Goal: Participate in discussion: Engage in conversation with other users on a specific topic

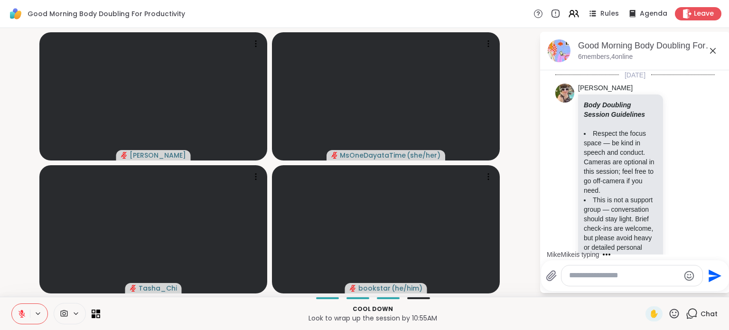
scroll to position [1046, 0]
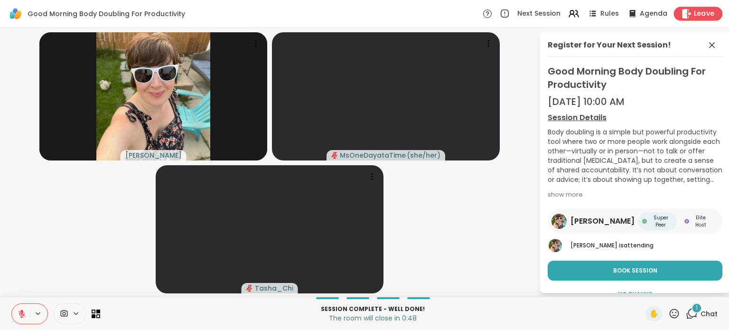
click at [694, 9] on span "Leave" at bounding box center [704, 14] width 21 height 10
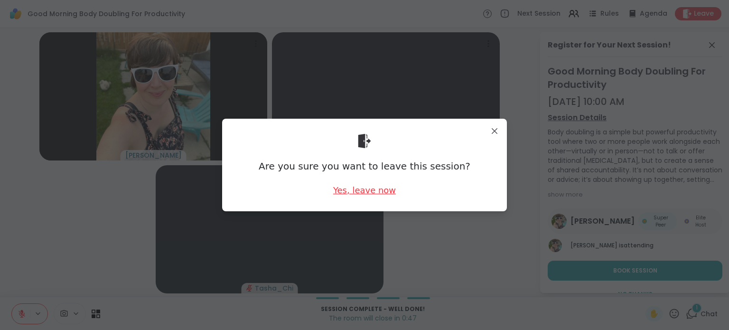
click at [371, 193] on div "Yes, leave now" at bounding box center [364, 190] width 63 height 12
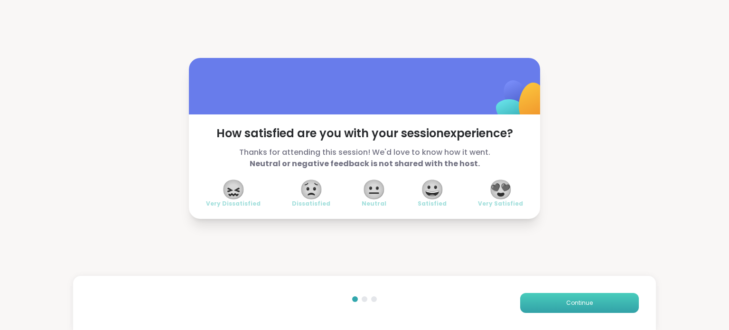
click at [566, 307] on span "Continue" at bounding box center [579, 303] width 27 height 9
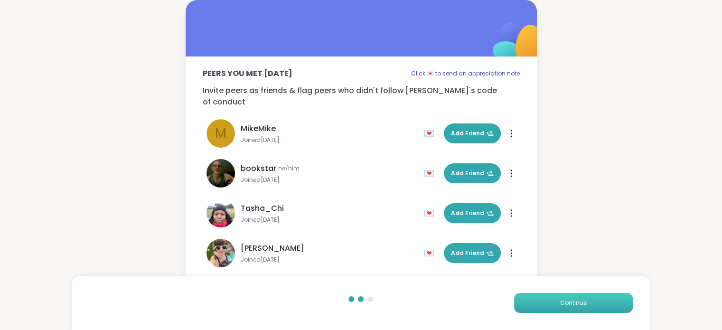
click at [584, 299] on span "Continue" at bounding box center [573, 303] width 27 height 9
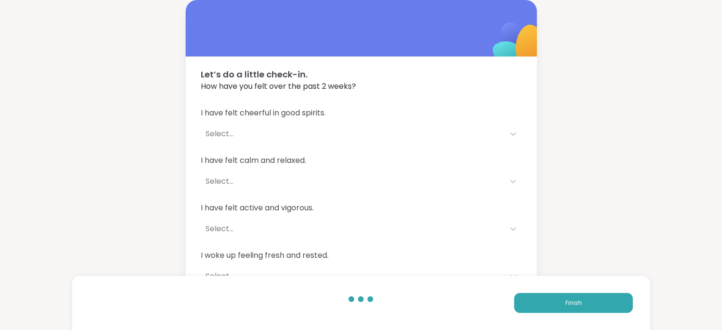
scroll to position [68, 0]
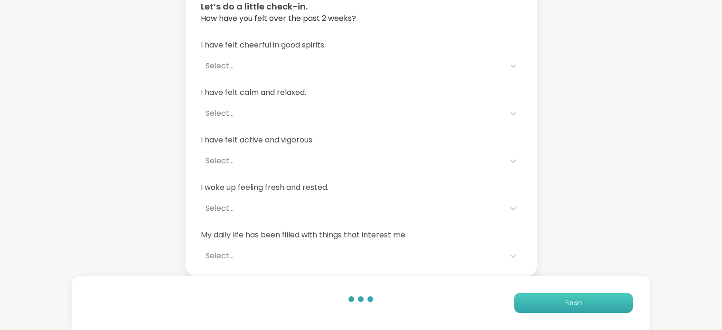
click at [585, 302] on button "Finish" at bounding box center [573, 303] width 119 height 20
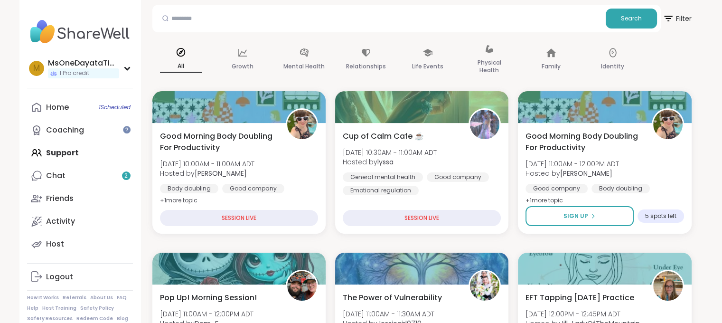
scroll to position [106, 0]
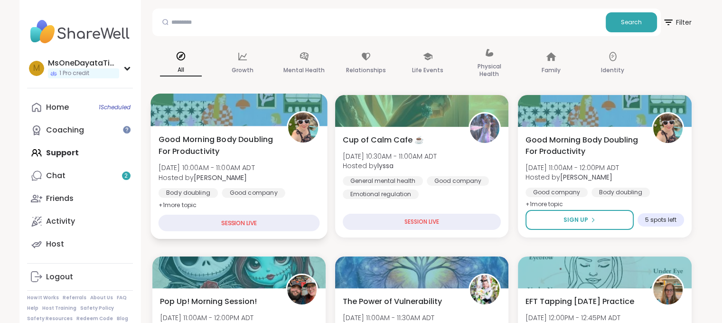
click at [245, 217] on div "SESSION LIVE" at bounding box center [238, 223] width 161 height 17
click at [249, 222] on div "SESSION LIVE" at bounding box center [238, 223] width 161 height 17
click at [224, 220] on div "SESSION LIVE" at bounding box center [238, 223] width 161 height 17
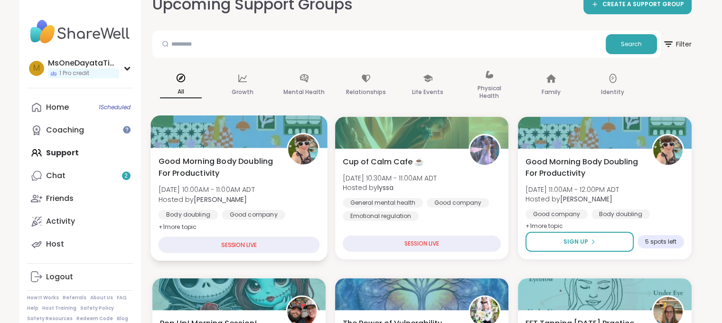
scroll to position [84, 0]
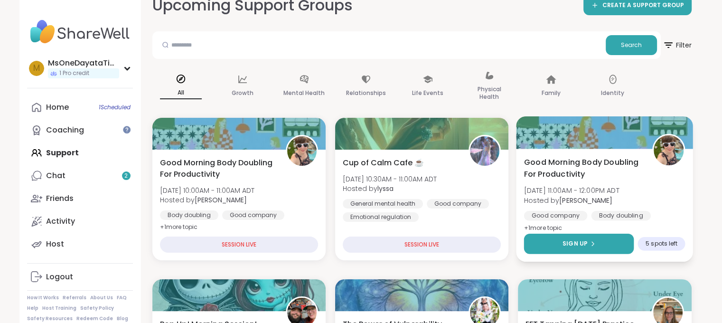
click at [592, 246] on div "Sign Up" at bounding box center [578, 243] width 33 height 9
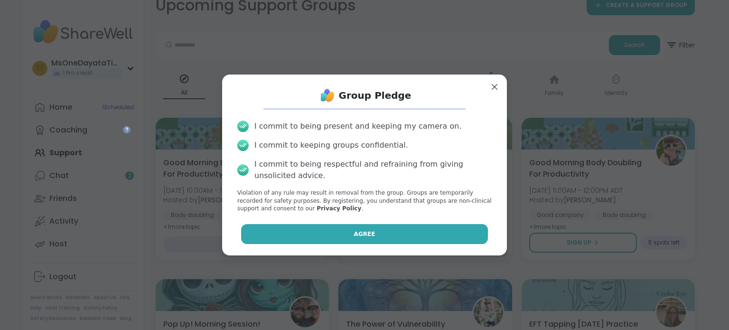
click at [412, 231] on button "Agree" at bounding box center [364, 234] width 247 height 20
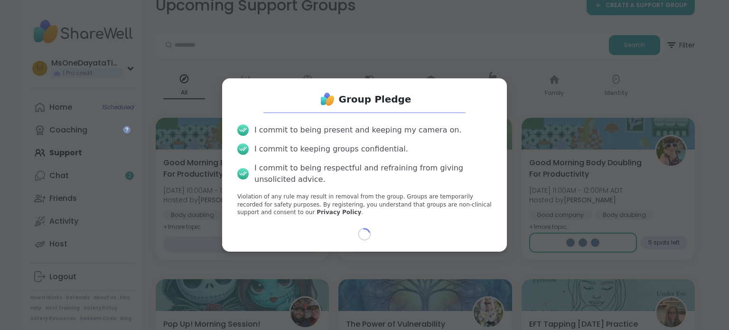
select select "**"
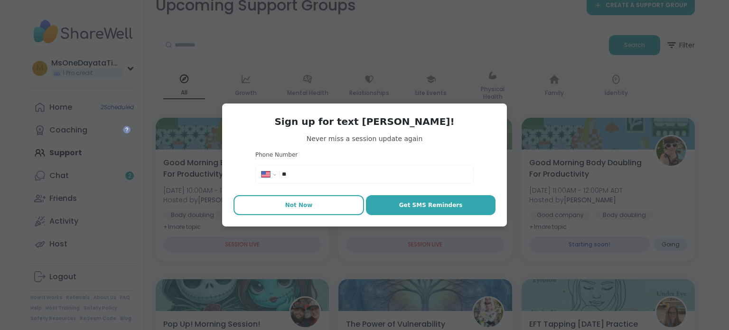
click at [303, 201] on span "Not Now" at bounding box center [299, 205] width 28 height 9
type textarea "*"
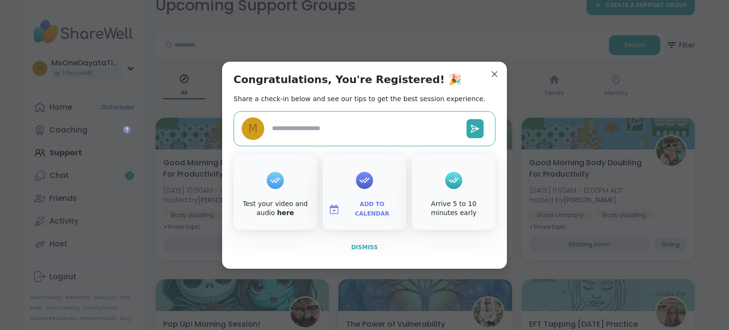
click at [351, 246] on span "Dismiss" at bounding box center [364, 247] width 27 height 7
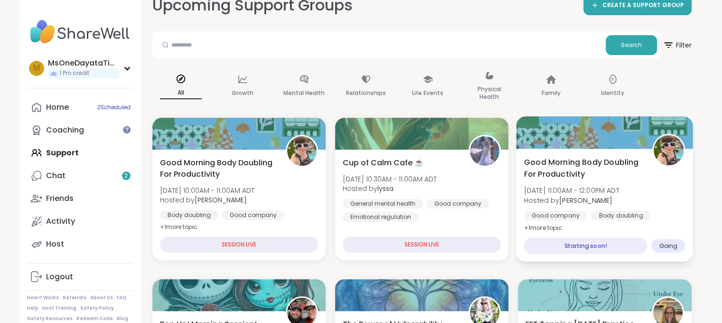
click at [619, 242] on div "Starting soon!" at bounding box center [585, 245] width 123 height 17
click at [592, 246] on div "Starting soon!" at bounding box center [585, 245] width 123 height 17
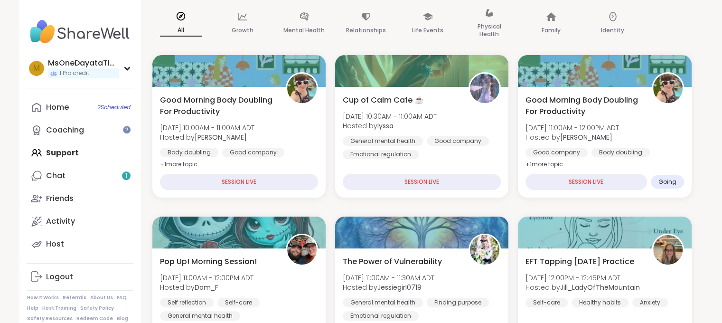
scroll to position [148, 0]
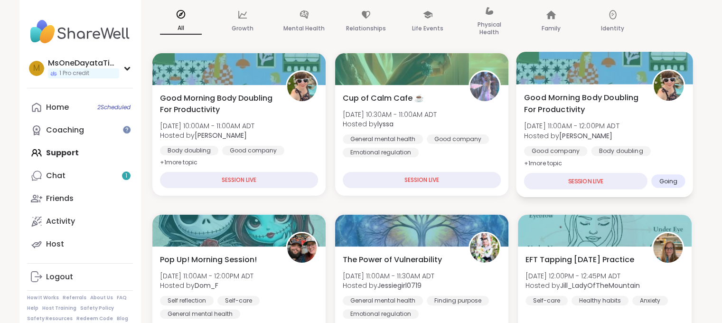
click at [634, 180] on div "SESSION LIVE" at bounding box center [585, 181] width 123 height 17
click at [658, 87] on img at bounding box center [669, 86] width 30 height 30
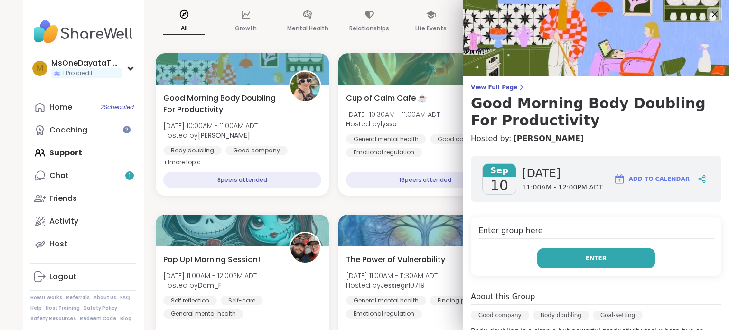
click at [575, 251] on button "Enter" at bounding box center [596, 258] width 118 height 20
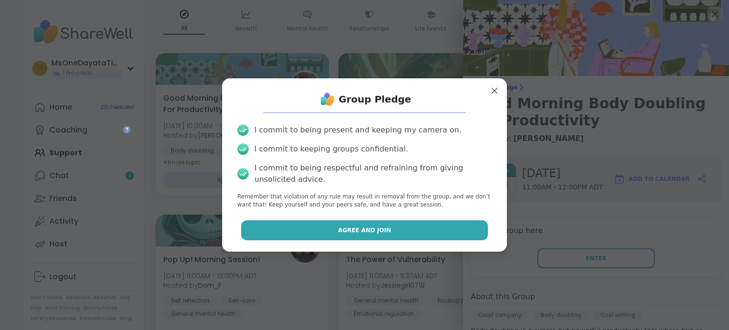
click at [431, 224] on button "Agree and Join" at bounding box center [364, 230] width 247 height 20
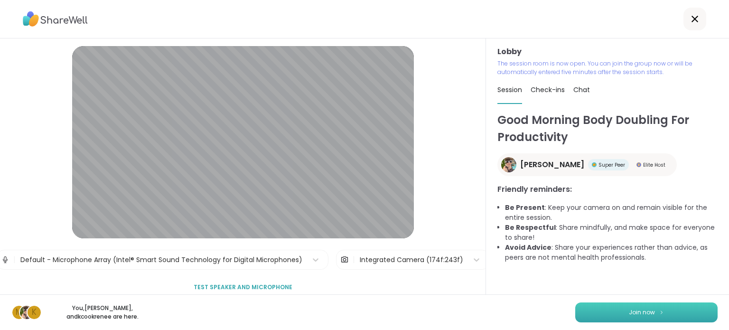
click at [613, 309] on button "Join now" at bounding box center [646, 312] width 142 height 20
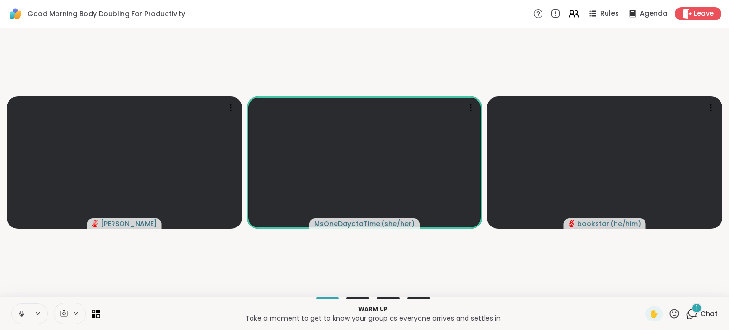
click at [23, 312] on icon at bounding box center [22, 313] width 9 height 9
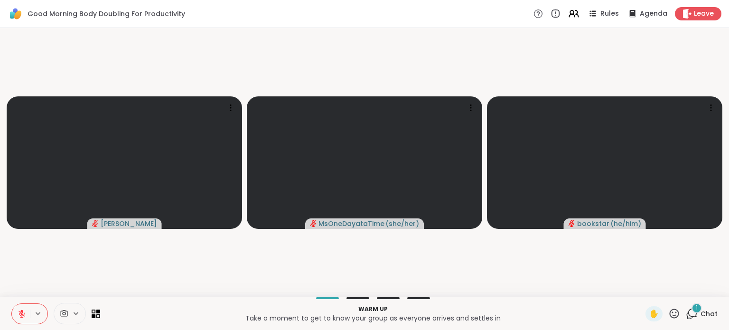
click at [17, 308] on button at bounding box center [21, 314] width 18 height 20
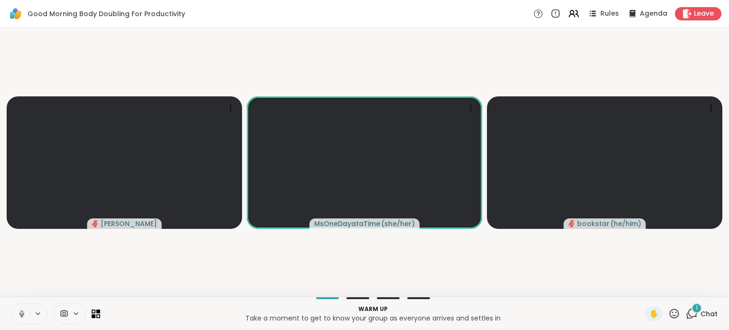
click at [21, 316] on icon at bounding box center [21, 316] width 0 height 2
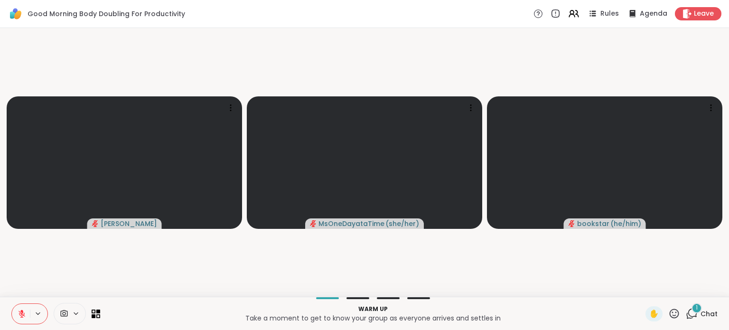
click at [707, 315] on span "Chat" at bounding box center [709, 313] width 17 height 9
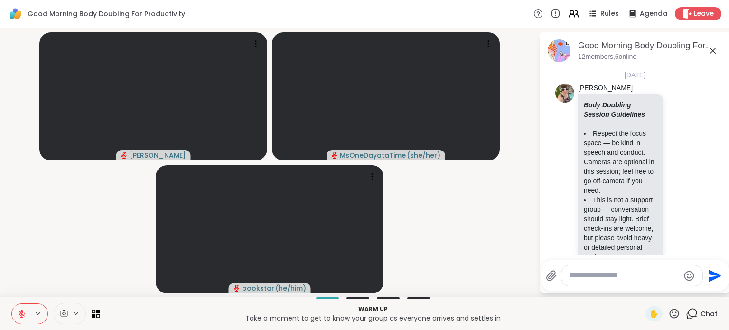
scroll to position [454, 0]
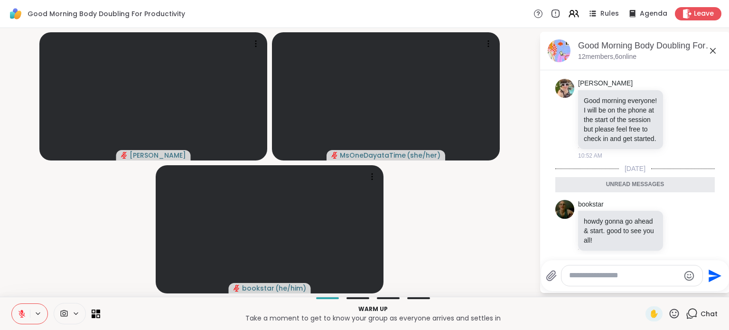
click at [613, 272] on textarea "Type your message" at bounding box center [624, 276] width 111 height 10
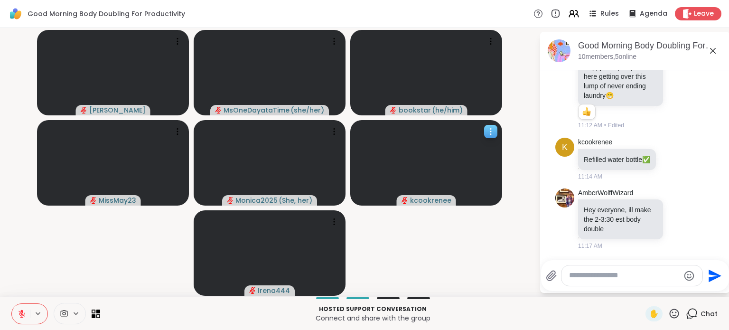
scroll to position [851, 0]
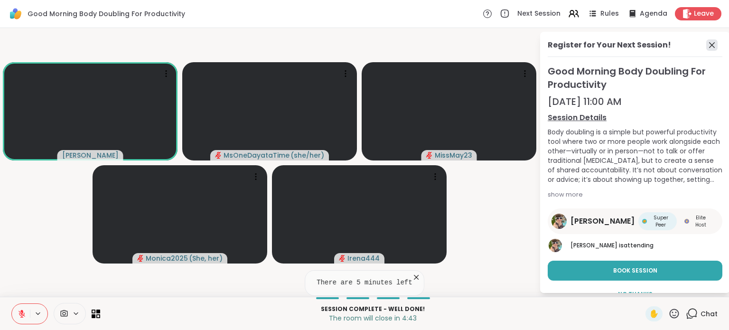
click at [706, 40] on icon at bounding box center [711, 44] width 11 height 11
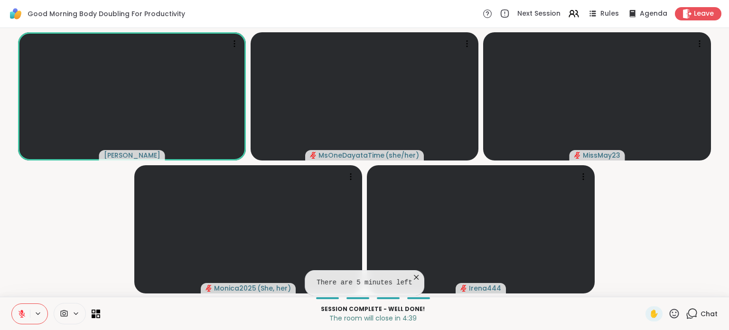
click at [711, 314] on div "Session Complete - well done! The room will close in 4:39 ✋ Chat" at bounding box center [364, 313] width 729 height 33
click at [701, 311] on span "Chat" at bounding box center [709, 313] width 17 height 9
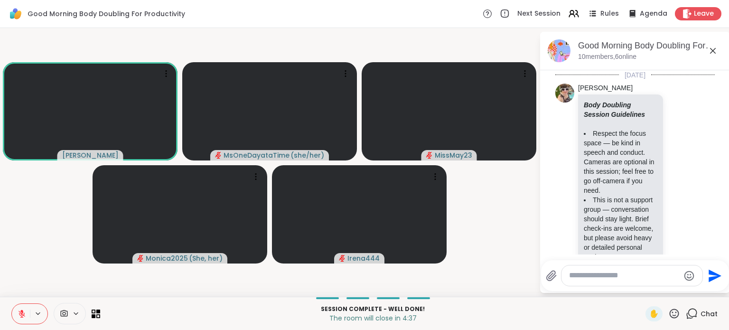
scroll to position [1527, 0]
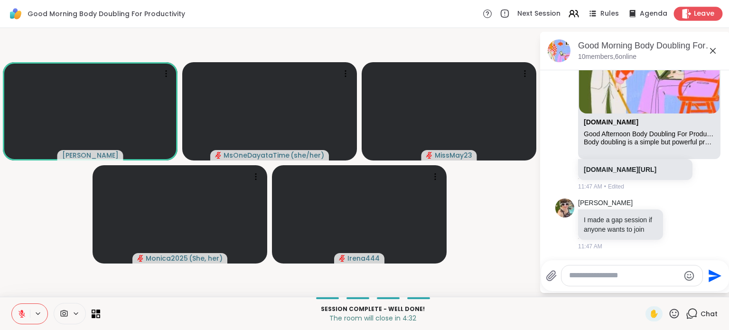
click at [694, 9] on span "Leave" at bounding box center [704, 14] width 21 height 10
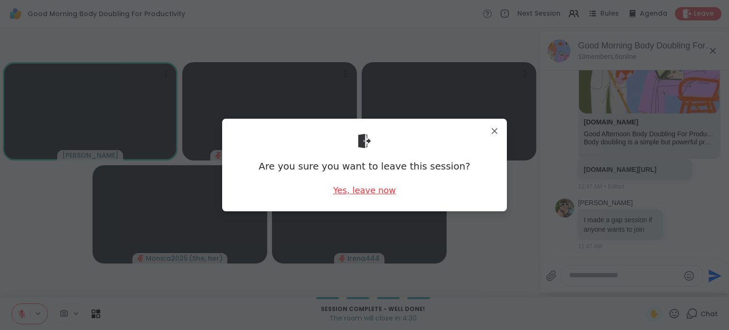
click at [374, 191] on div "Yes, leave now" at bounding box center [364, 190] width 63 height 12
